Goal: Check status: Check status

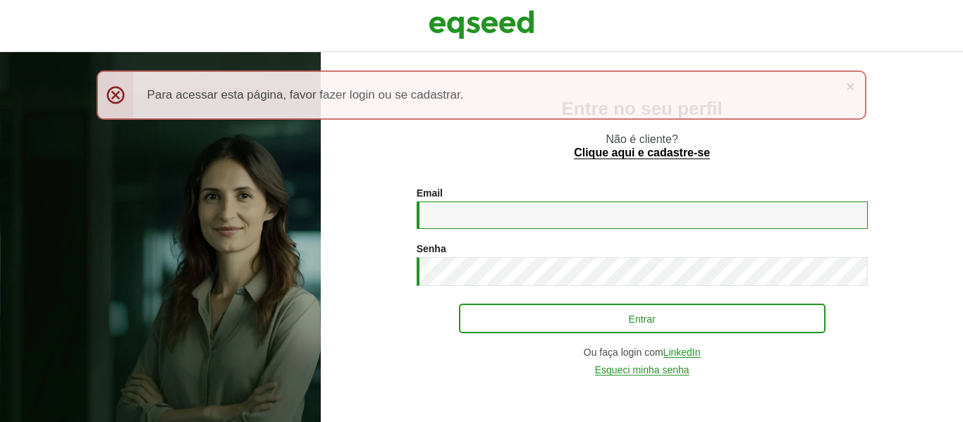
type input "**********"
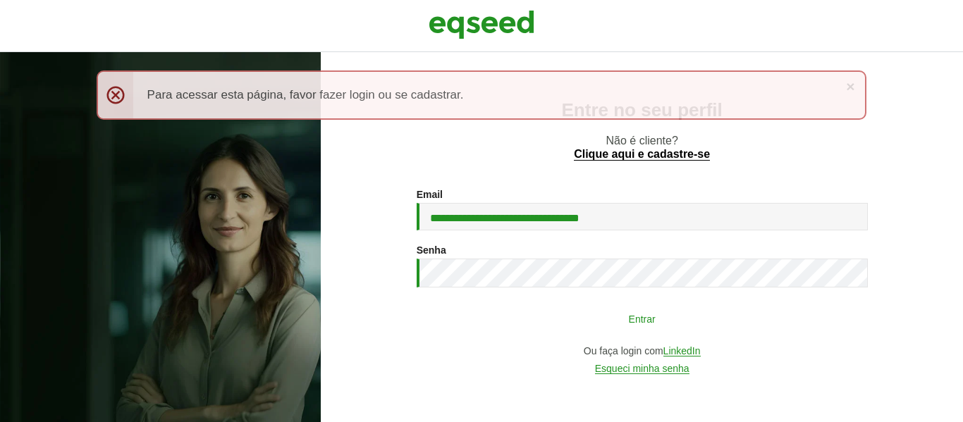
click at [525, 325] on button "Entrar" at bounding box center [642, 318] width 367 height 27
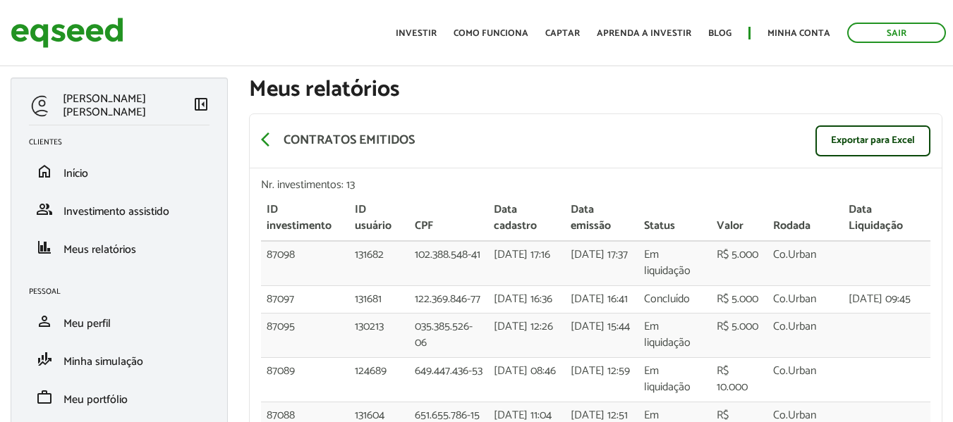
click at [575, 139] on div "arrow_back_ios Contratos emitidos Exportar para Excel" at bounding box center [596, 141] width 692 height 54
